Goal: Information Seeking & Learning: Learn about a topic

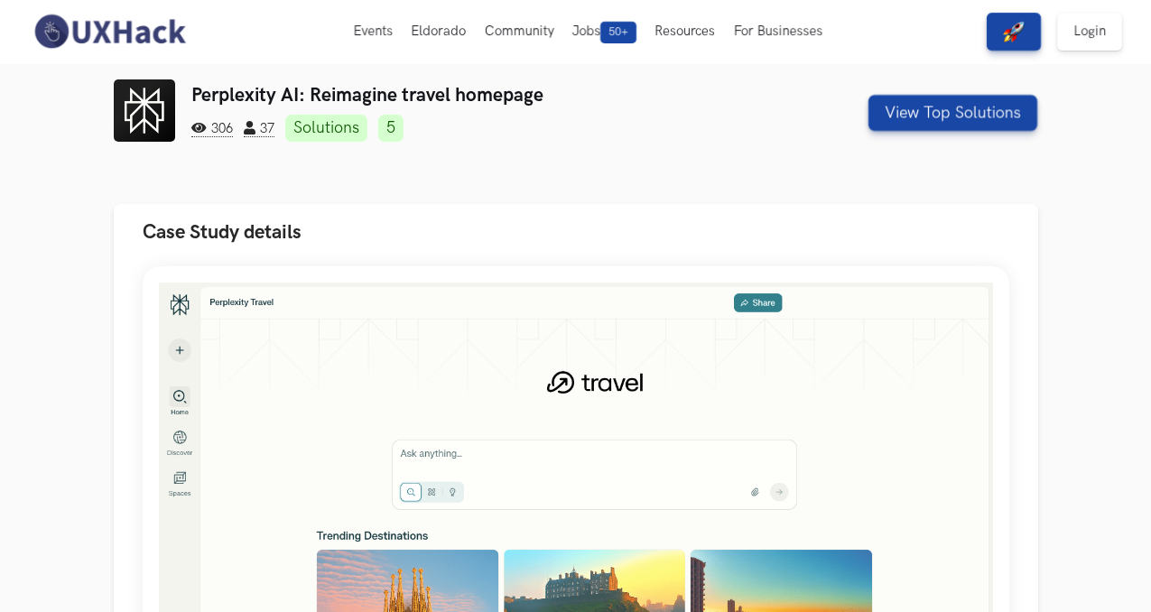
click at [88, 44] on img at bounding box center [109, 32] width 161 height 38
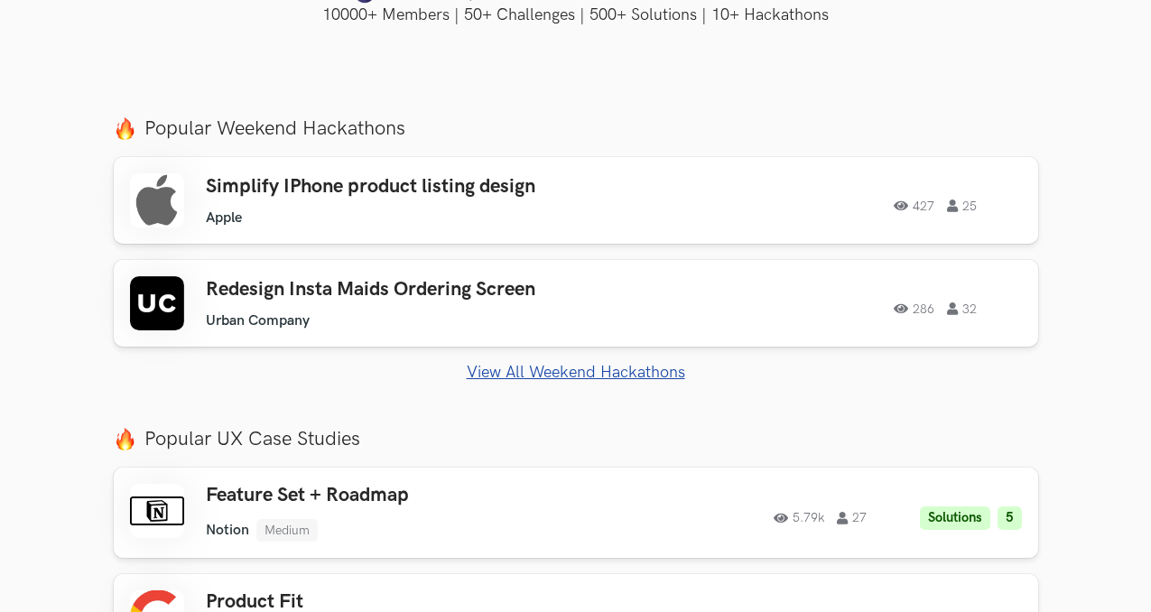
scroll to position [588, 0]
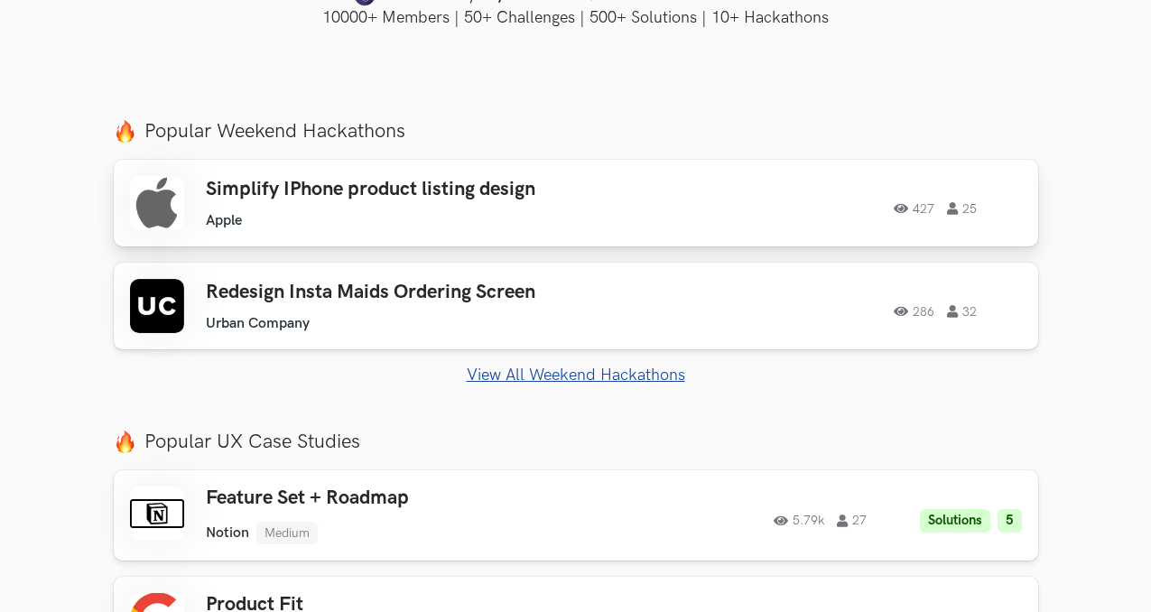
click at [570, 212] on ul "Apple" at bounding box center [404, 220] width 397 height 17
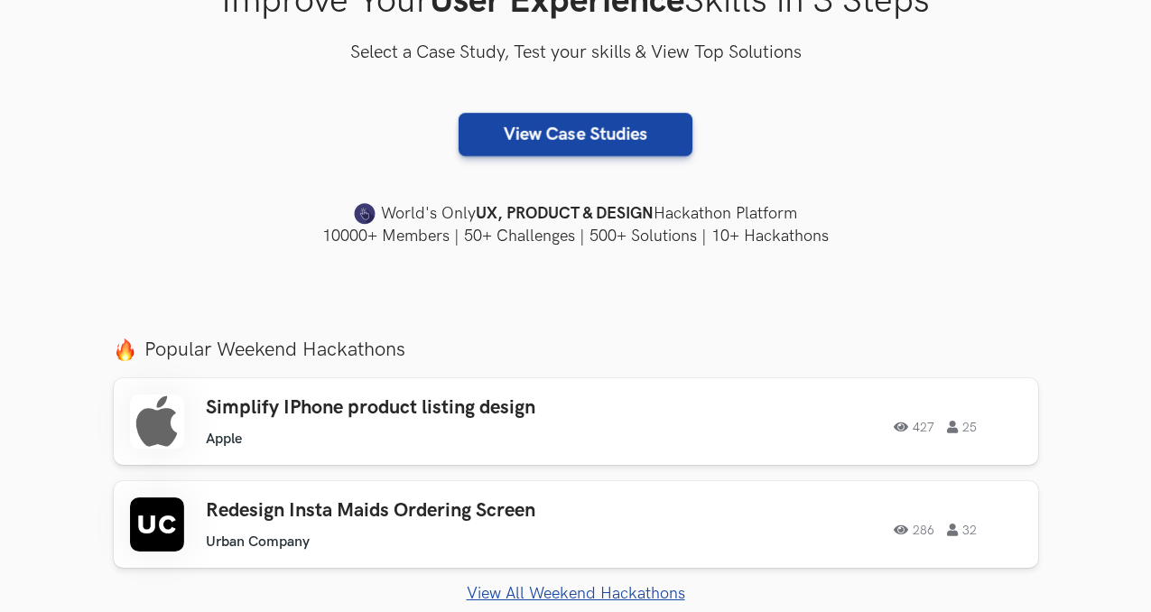
scroll to position [371, 0]
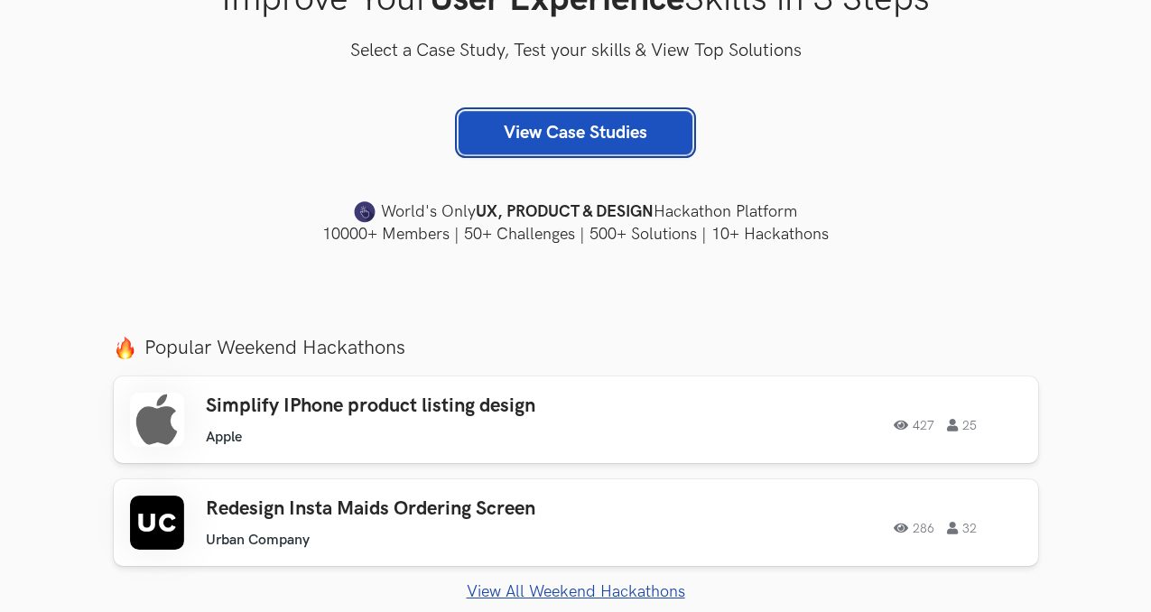
click at [575, 136] on link "View Case Studies" at bounding box center [576, 132] width 234 height 43
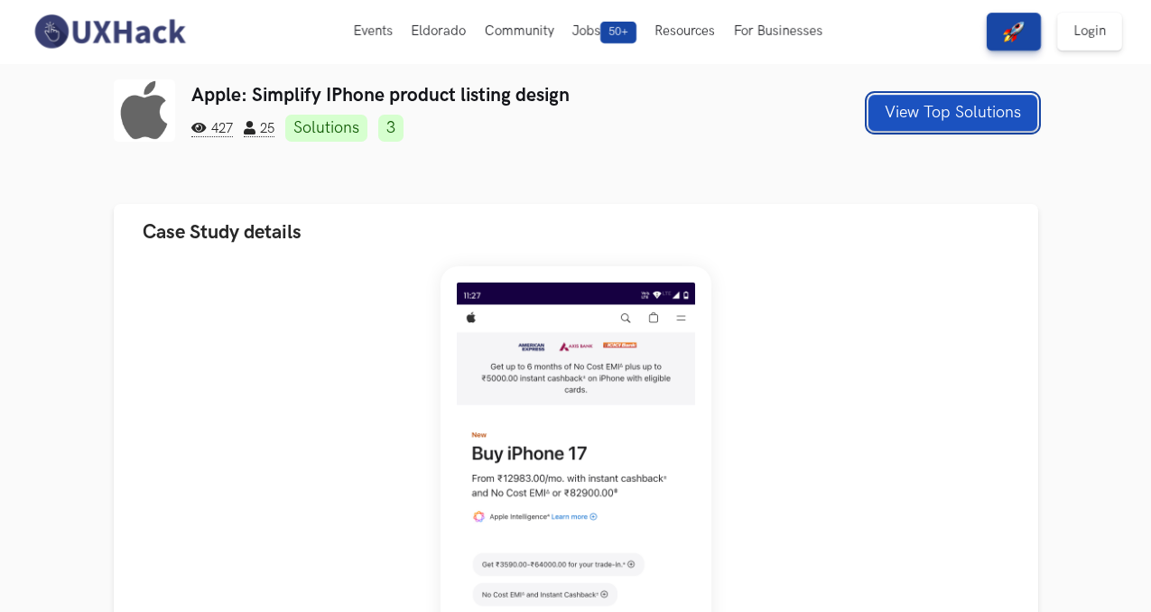
click at [986, 116] on button "View Top Solutions" at bounding box center [953, 113] width 169 height 36
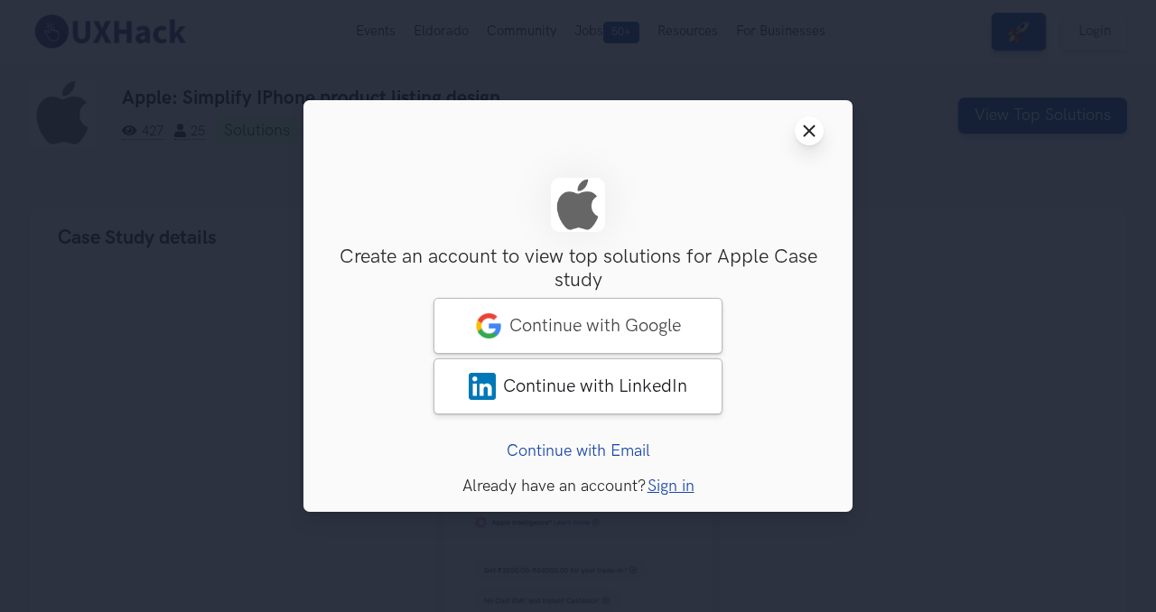
click at [815, 143] on button "Close modal window" at bounding box center [809, 130] width 29 height 29
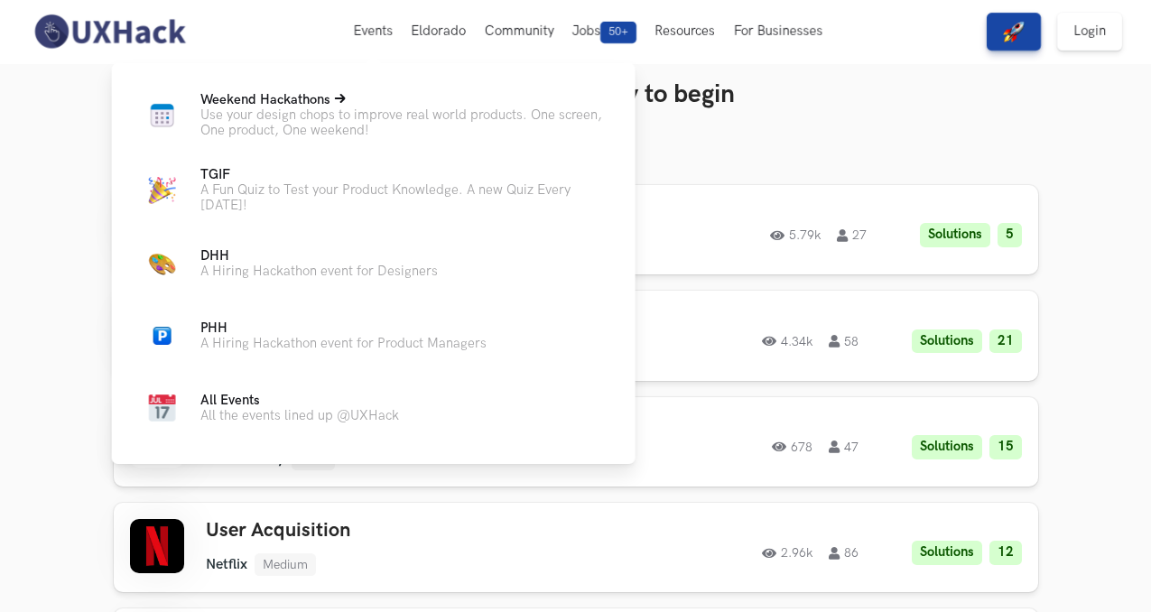
click at [346, 116] on p "Use your design chops to improve real world products. One screen, One product, …" at bounding box center [403, 122] width 406 height 31
click at [278, 117] on p "Use your design chops to improve real world products. One screen, One product, …" at bounding box center [403, 122] width 406 height 31
click at [242, 103] on span "Weekend Hackathons Live" at bounding box center [265, 99] width 130 height 15
click at [266, 91] on div "Weekend Hackathons Live Use your design chops to improve real world products. O…" at bounding box center [374, 261] width 524 height 396
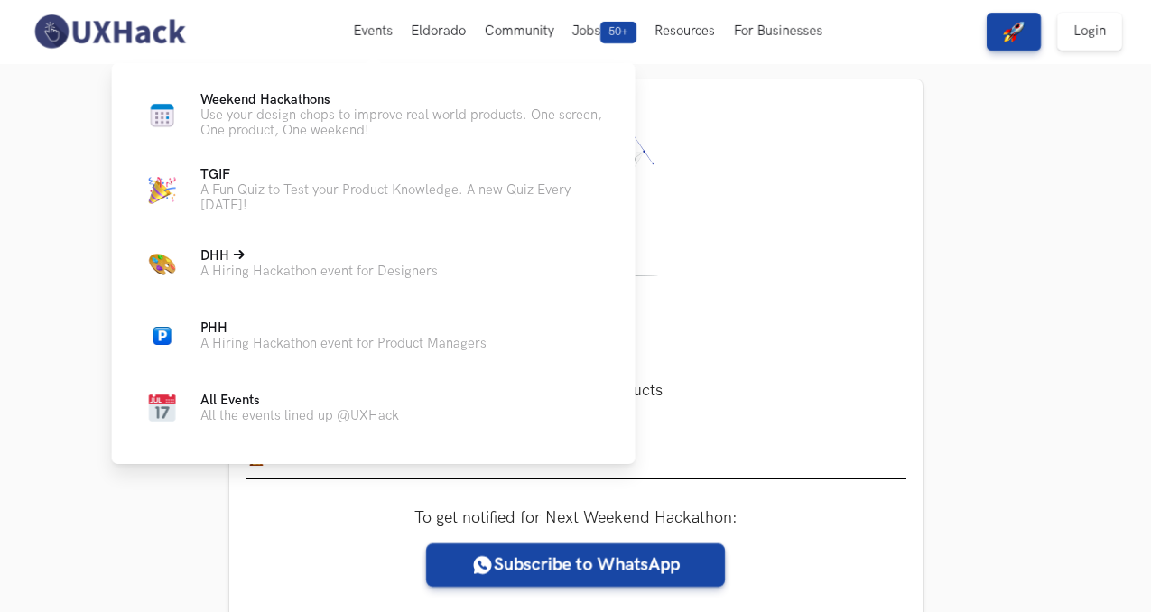
click at [236, 262] on p "DHH Live" at bounding box center [319, 255] width 238 height 15
